Goal: Task Accomplishment & Management: Manage account settings

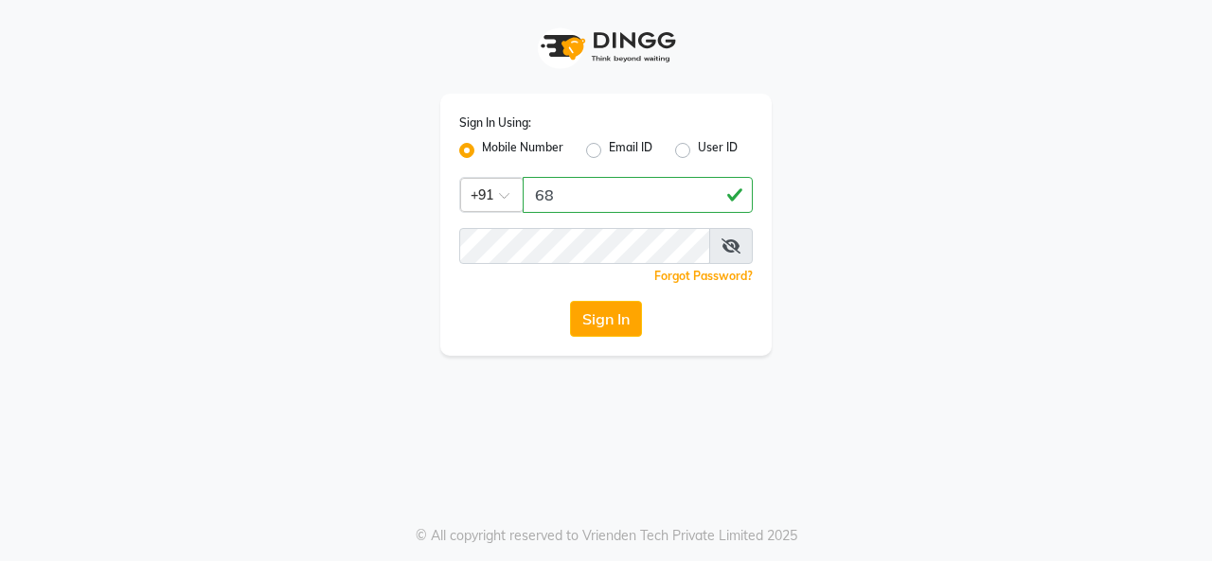
type input "6"
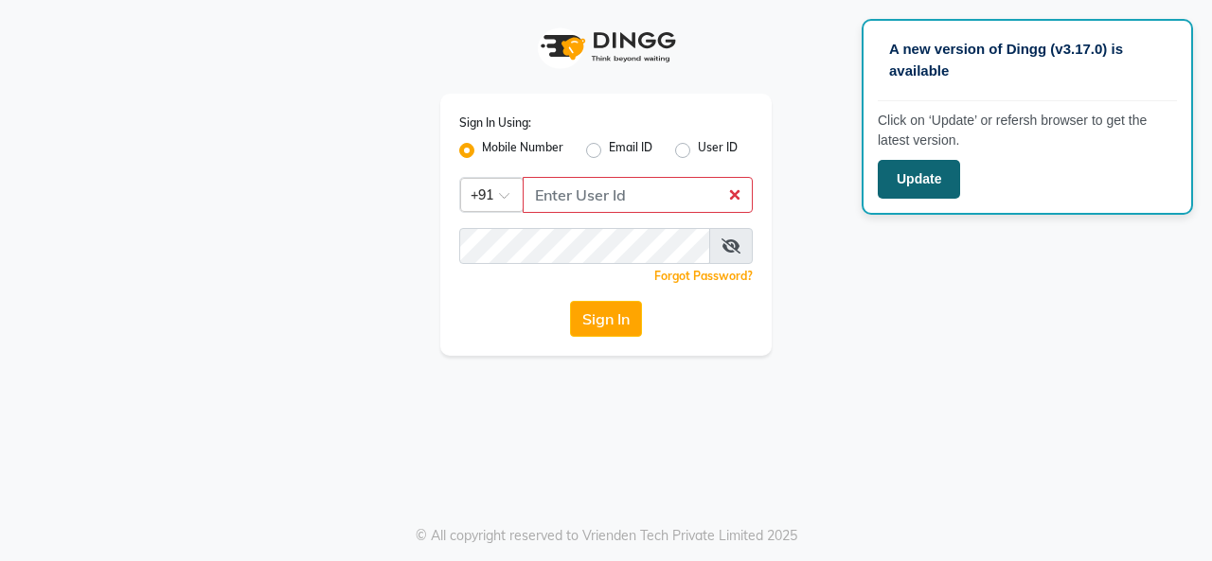
click at [877, 184] on button "Update" at bounding box center [918, 179] width 82 height 39
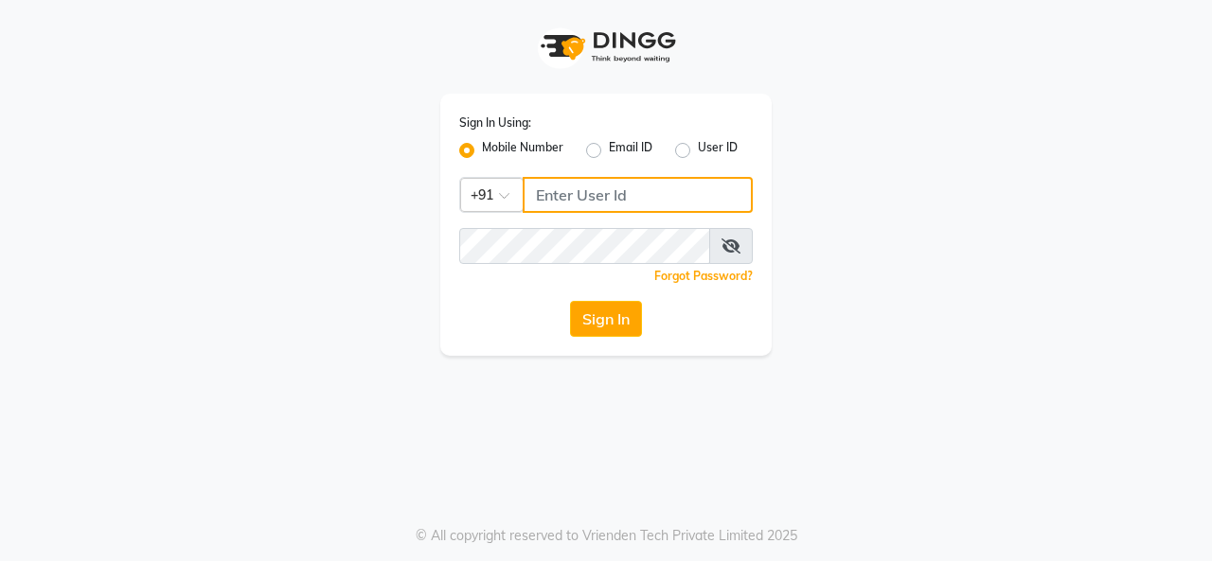
click at [656, 199] on input "Username" at bounding box center [638, 195] width 230 height 36
type input "9855806888"
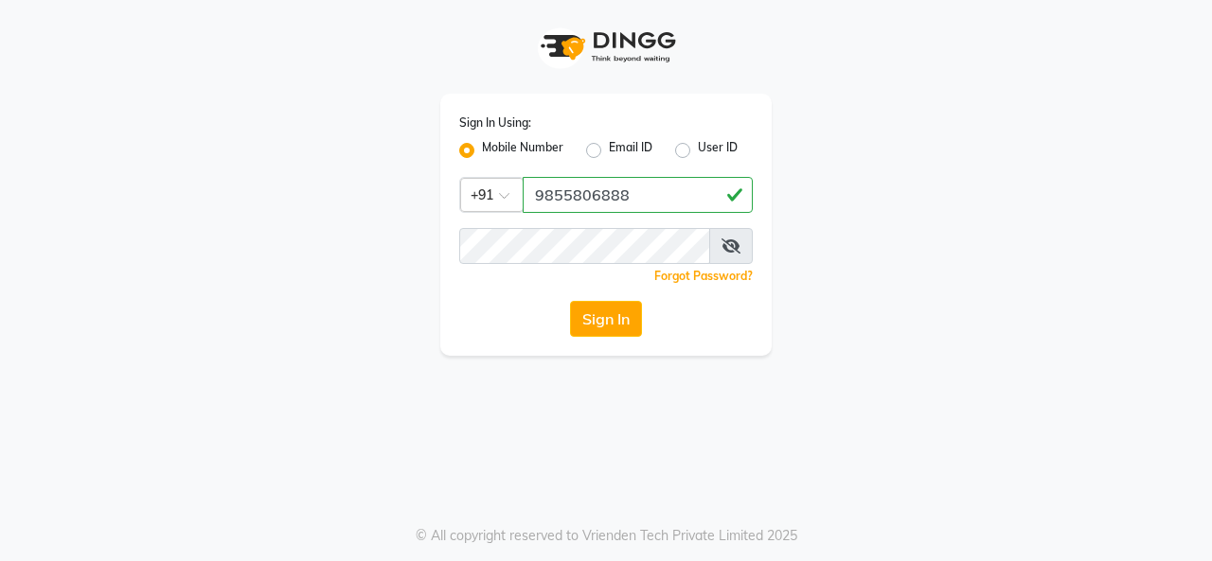
click at [626, 264] on div "Sign In Using: Mobile Number Email ID User ID Country Code × +91 9855806888 Rem…" at bounding box center [605, 225] width 331 height 262
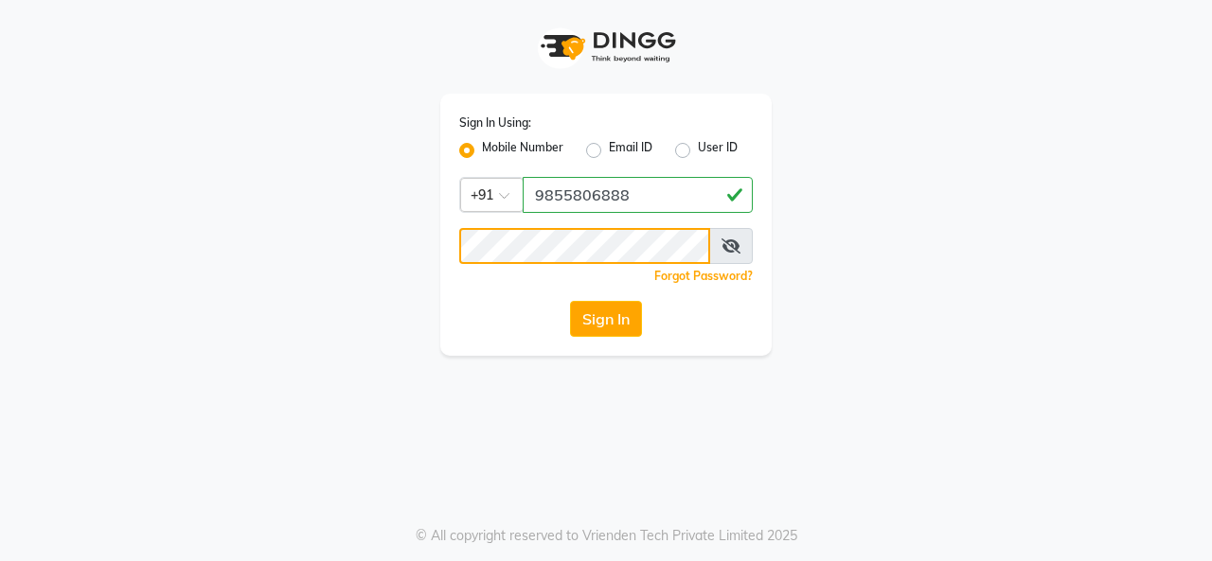
click at [570, 301] on button "Sign In" at bounding box center [606, 319] width 72 height 36
